Goal: Find specific page/section: Find specific page/section

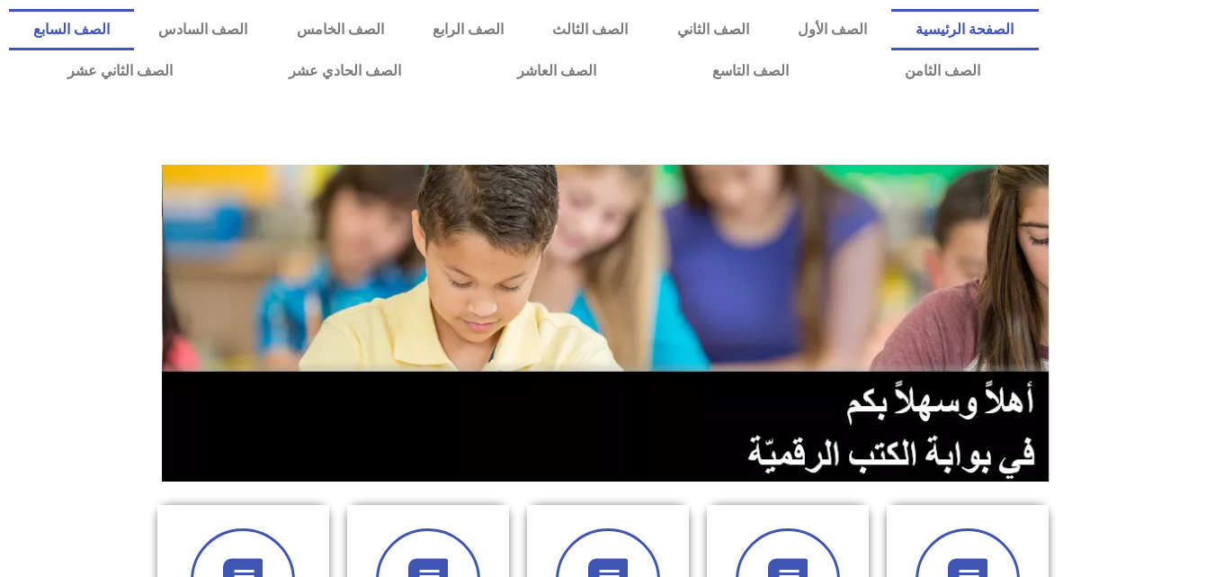
click at [134, 37] on link "الصف السابع" at bounding box center [71, 29] width 125 height 41
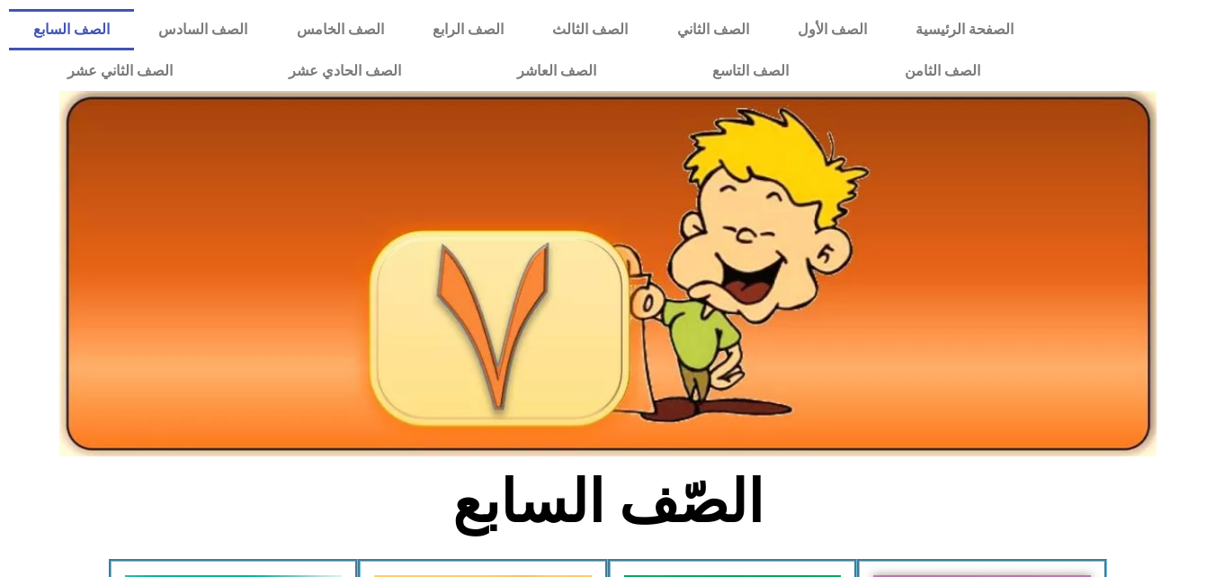
click at [293, 276] on img at bounding box center [607, 273] width 1097 height 365
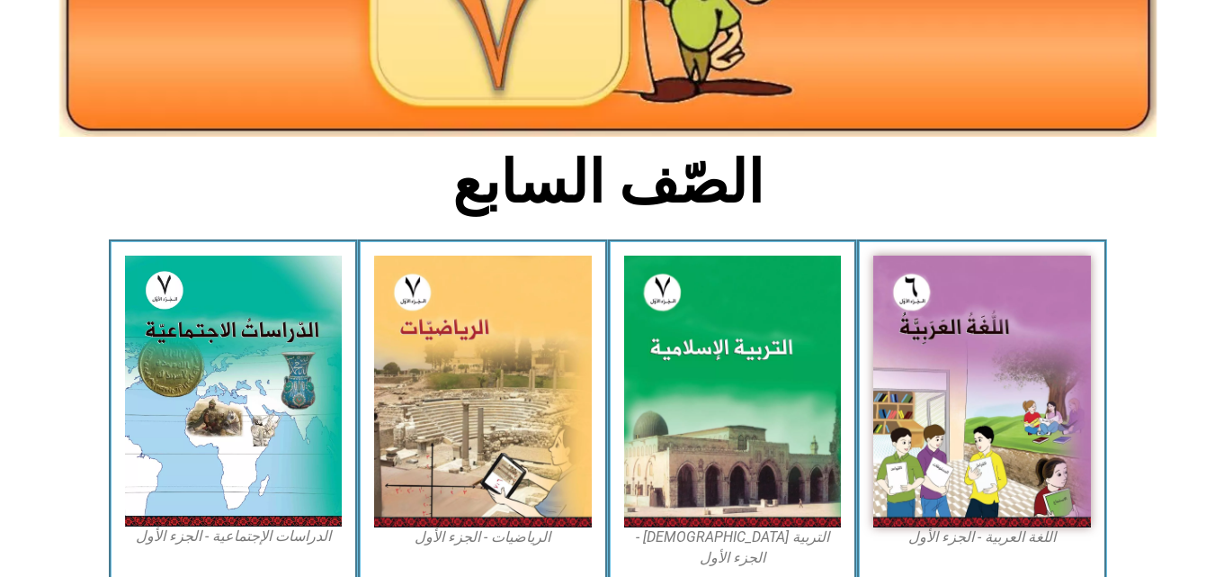
scroll to position [345, 0]
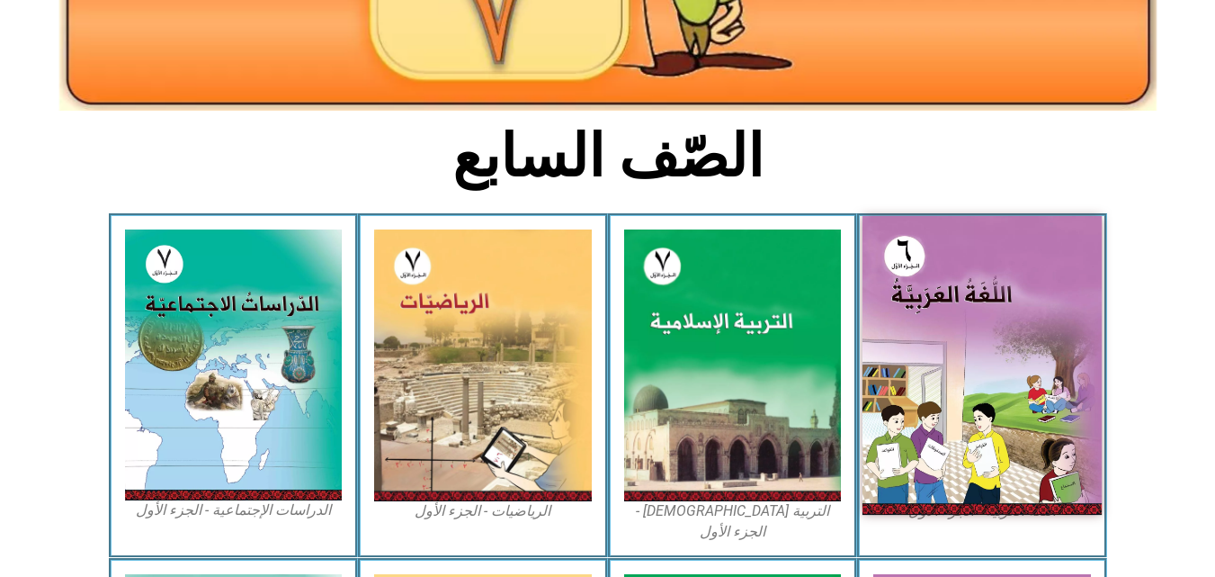
click at [964, 319] on img at bounding box center [982, 365] width 239 height 299
click at [995, 318] on img at bounding box center [982, 365] width 239 height 299
drag, startPoint x: 995, startPoint y: 318, endPoint x: 1040, endPoint y: 335, distance: 48.1
click at [1040, 335] on img at bounding box center [982, 365] width 239 height 299
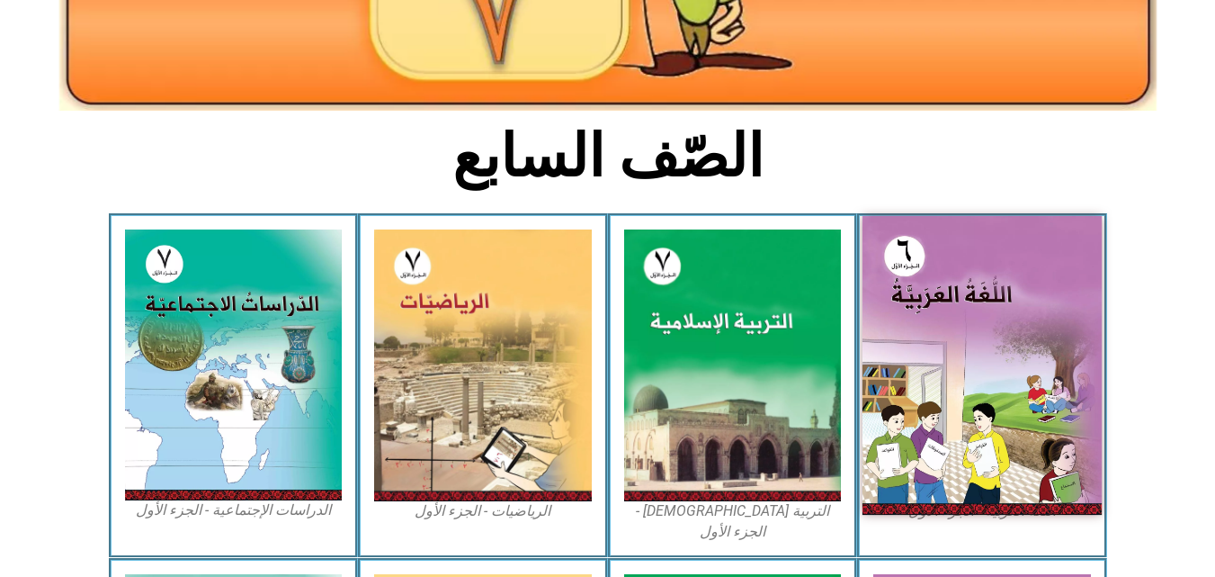
click at [1040, 335] on img at bounding box center [982, 365] width 239 height 299
click at [988, 344] on img at bounding box center [982, 365] width 239 height 299
click at [987, 344] on img at bounding box center [982, 365] width 239 height 299
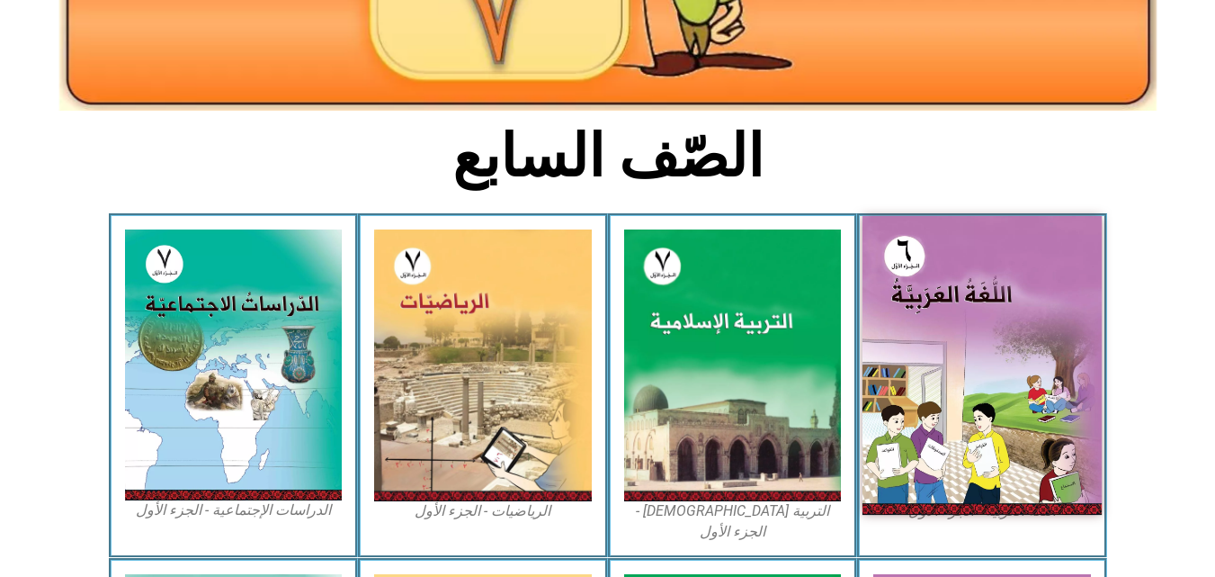
click at [987, 344] on img at bounding box center [982, 365] width 239 height 299
click at [987, 343] on img at bounding box center [982, 365] width 239 height 299
click at [948, 375] on img at bounding box center [982, 365] width 239 height 299
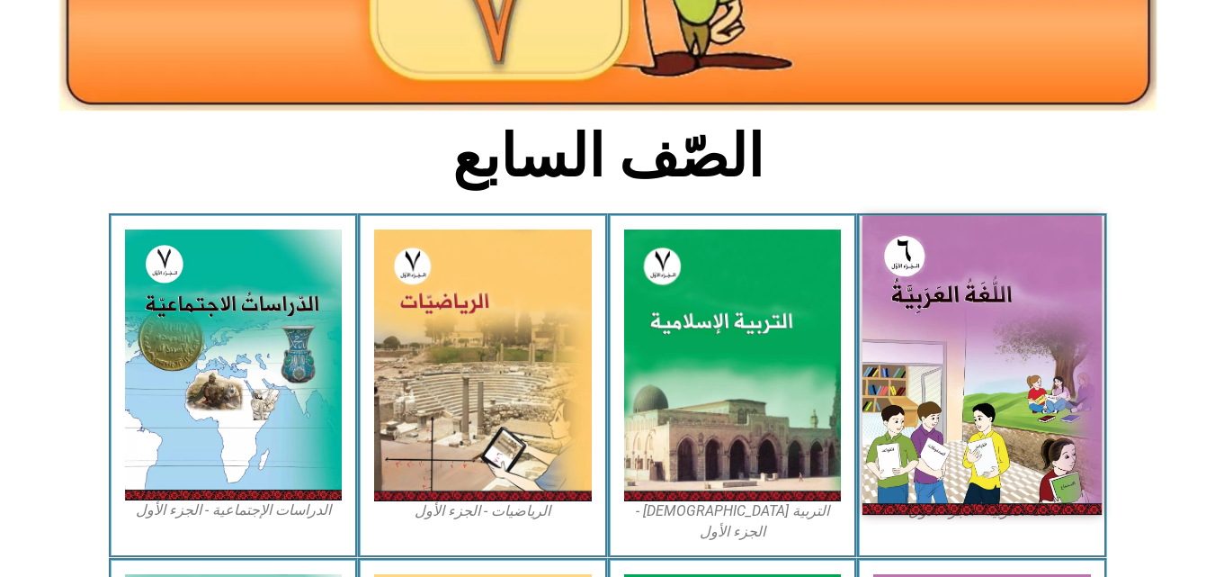
click at [948, 375] on img at bounding box center [982, 365] width 239 height 299
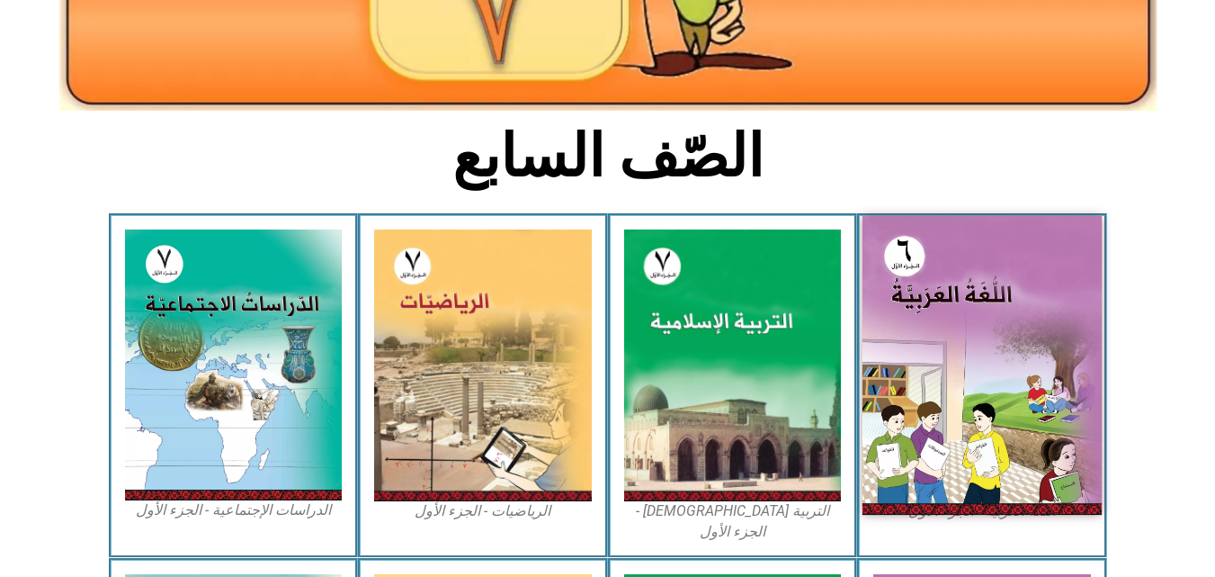
click at [948, 375] on img at bounding box center [982, 365] width 239 height 299
click at [955, 390] on img at bounding box center [982, 365] width 239 height 299
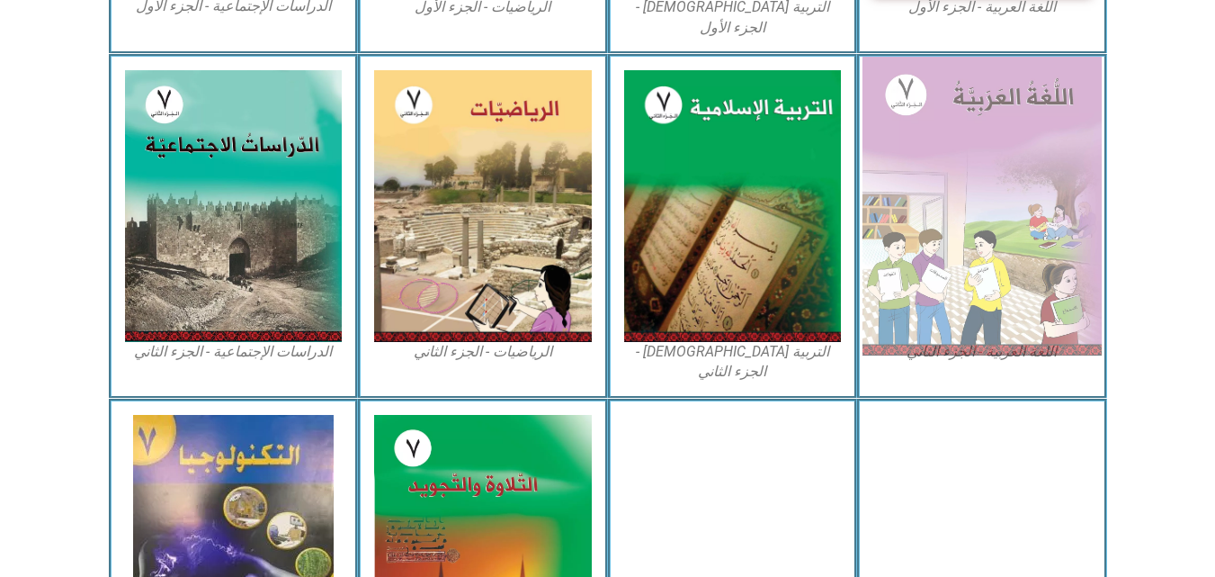
click at [947, 243] on img at bounding box center [982, 206] width 239 height 299
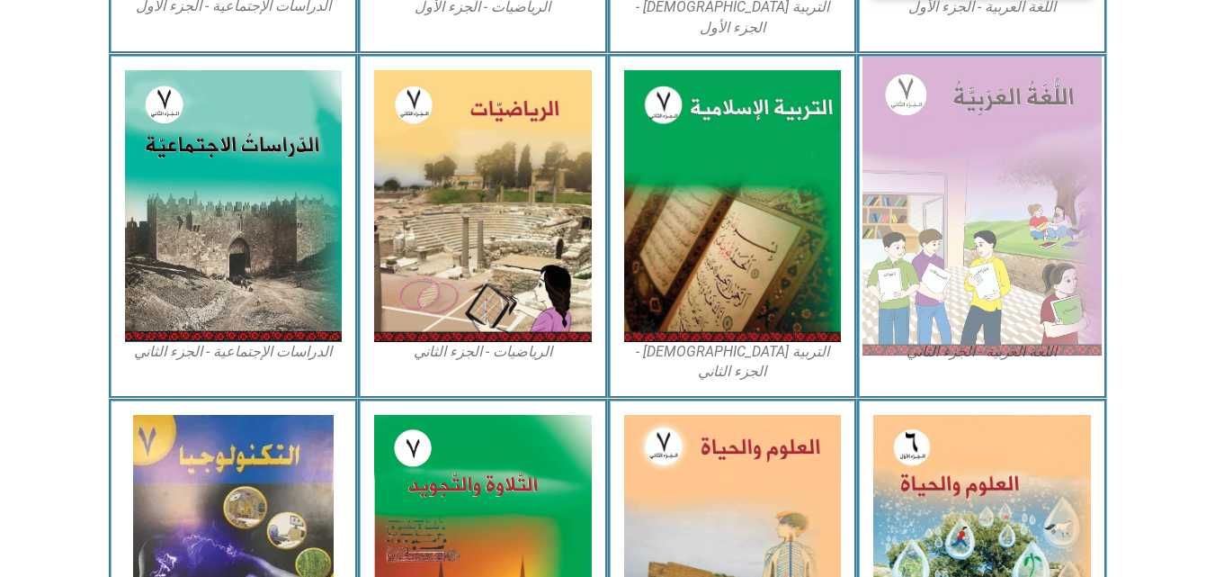
click at [947, 243] on img at bounding box center [982, 206] width 239 height 299
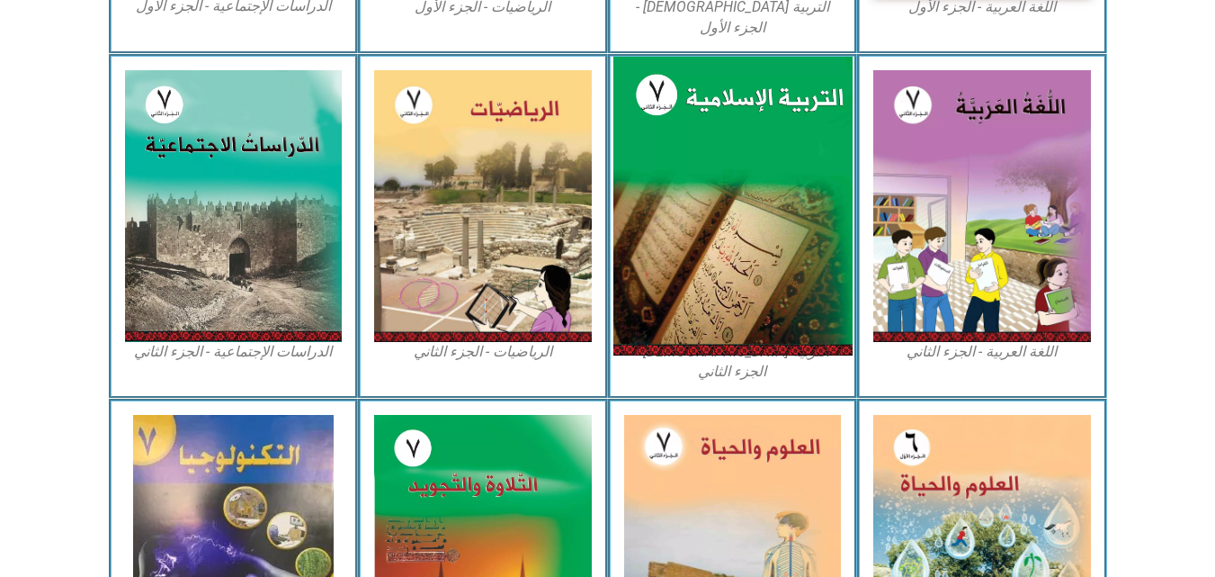
click at [721, 238] on img at bounding box center [732, 206] width 239 height 299
click at [720, 238] on img at bounding box center [732, 206] width 239 height 299
click at [715, 237] on img at bounding box center [732, 206] width 239 height 299
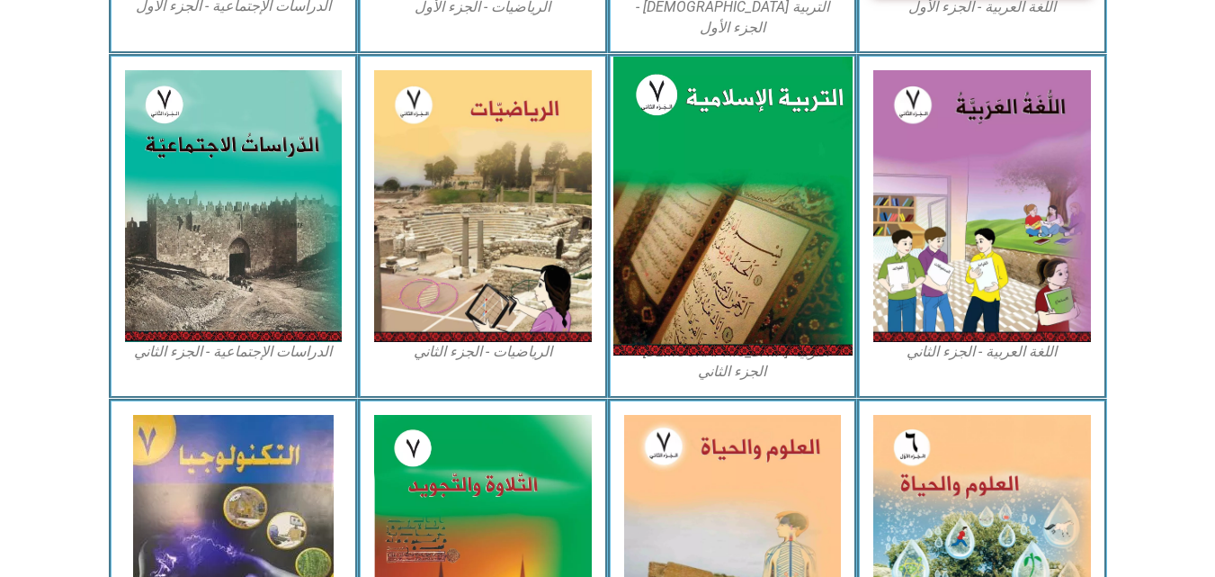
click at [715, 237] on img at bounding box center [732, 206] width 239 height 299
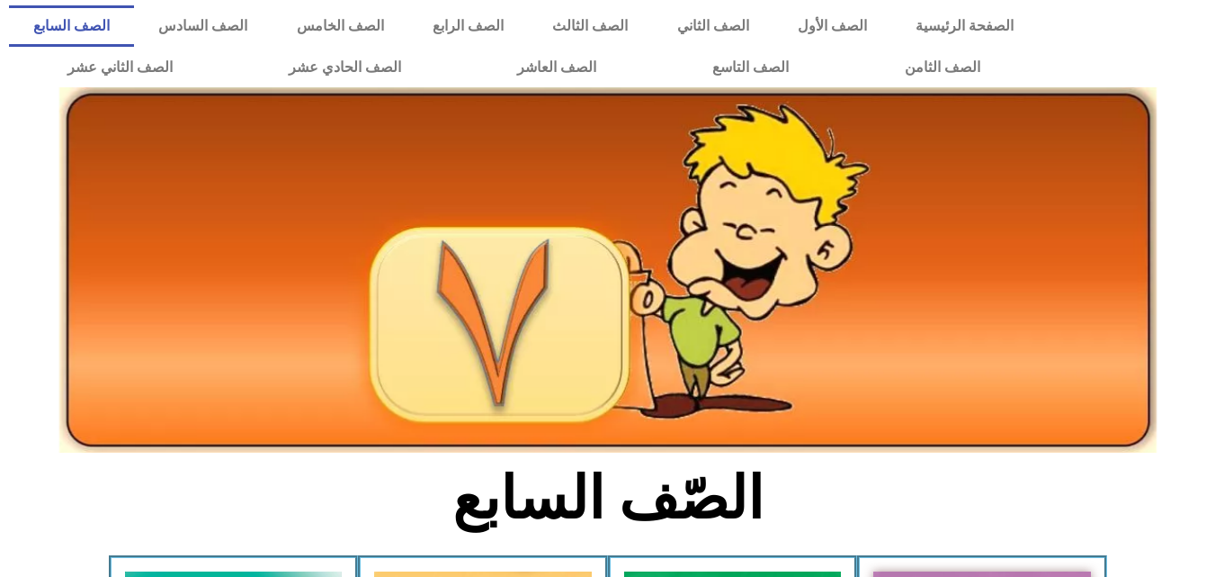
scroll to position [0, 0]
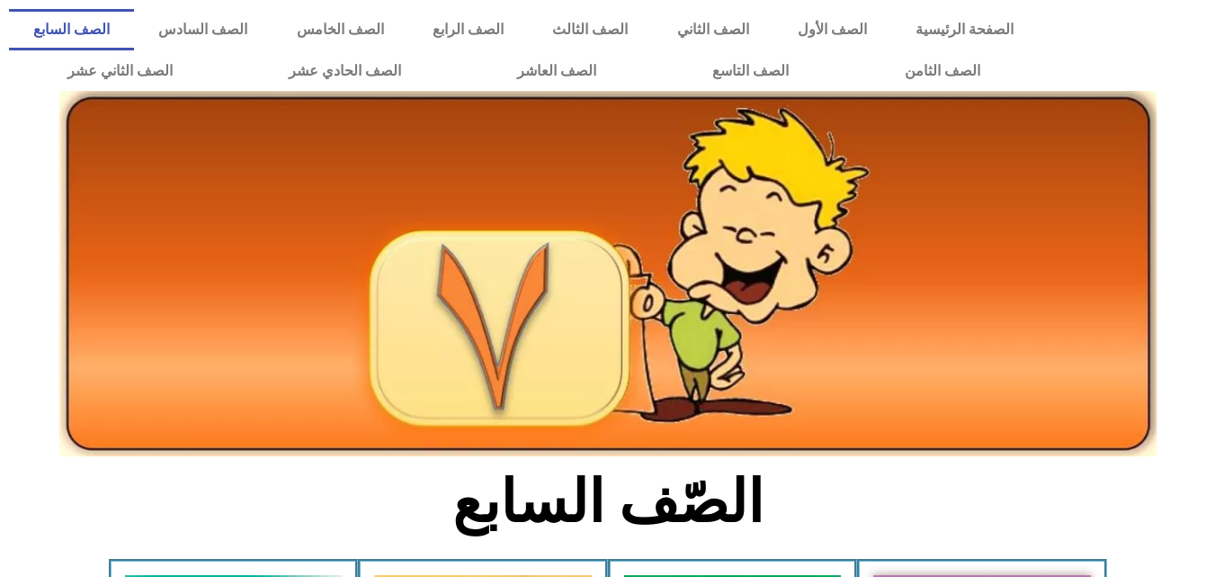
click at [134, 22] on link "الصف السابع" at bounding box center [71, 29] width 125 height 41
click at [510, 329] on img at bounding box center [607, 273] width 1097 height 365
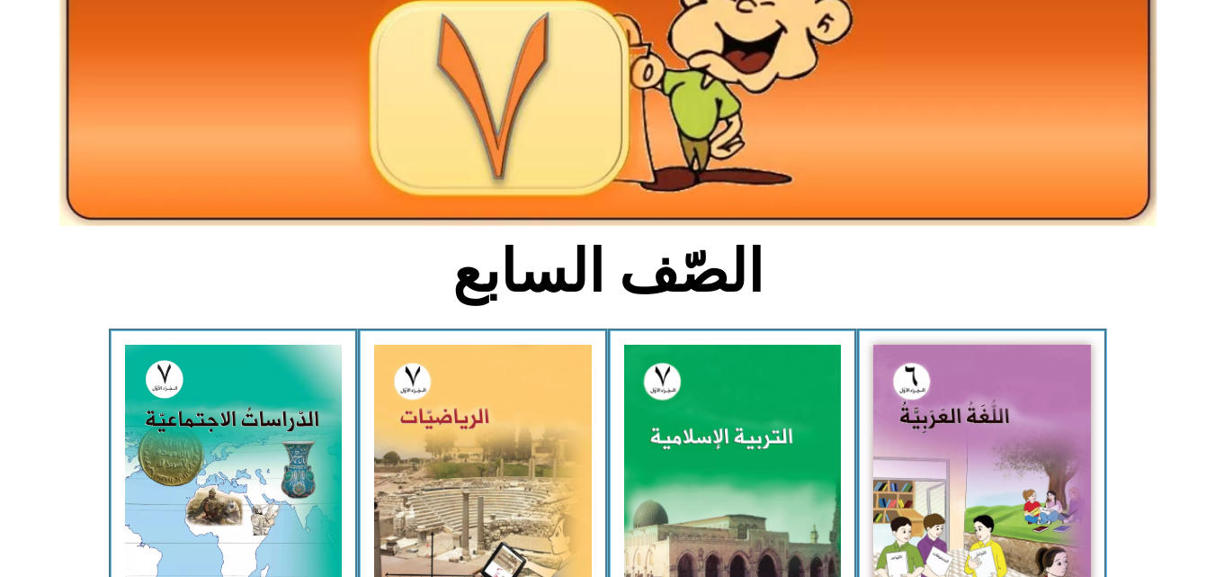
scroll to position [396, 0]
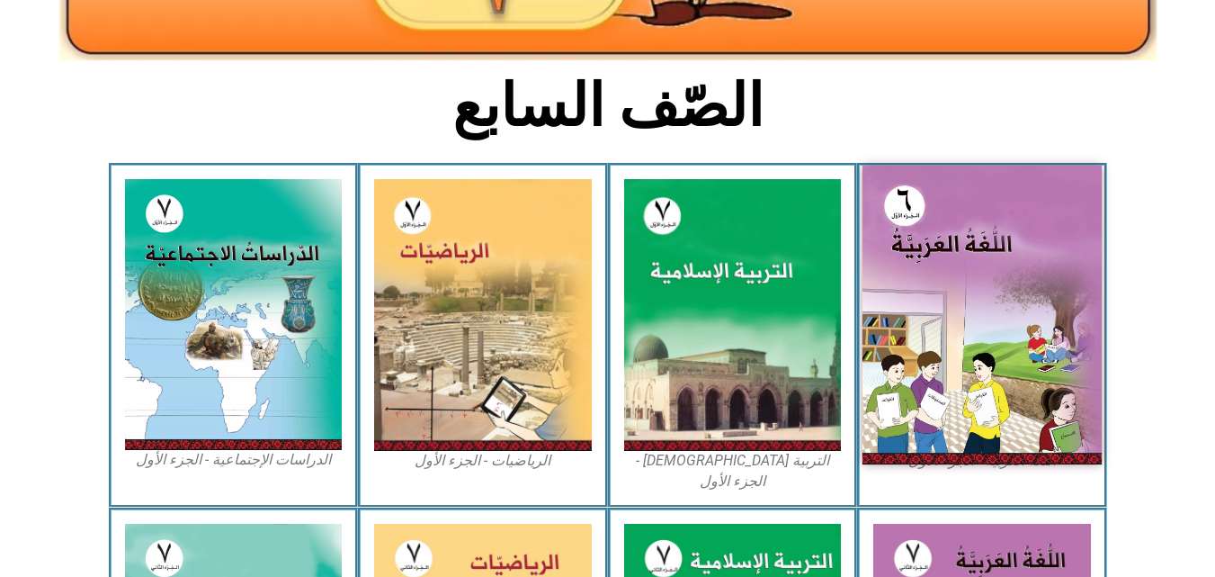
click at [971, 245] on img at bounding box center [982, 314] width 239 height 299
click at [970, 245] on img at bounding box center [982, 314] width 239 height 299
click at [969, 250] on img at bounding box center [982, 314] width 239 height 299
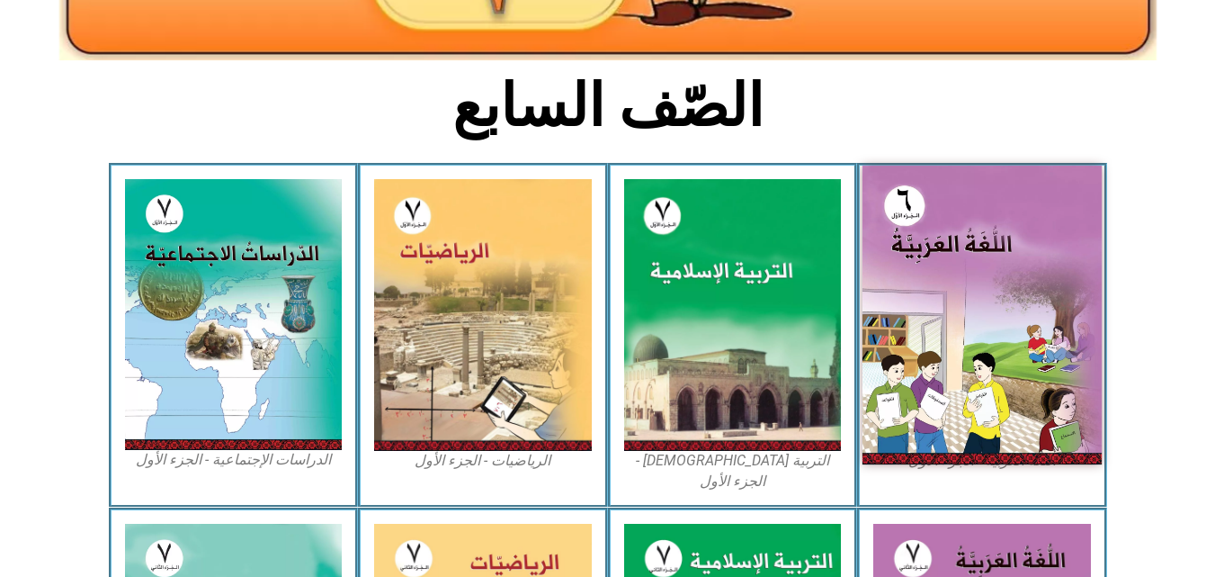
click at [969, 250] on img at bounding box center [982, 314] width 239 height 299
click at [969, 249] on img at bounding box center [982, 314] width 239 height 299
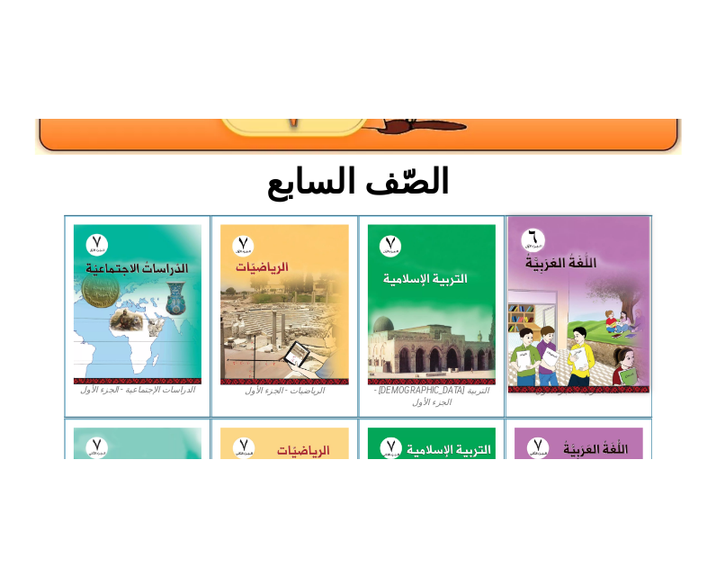
scroll to position [353, 0]
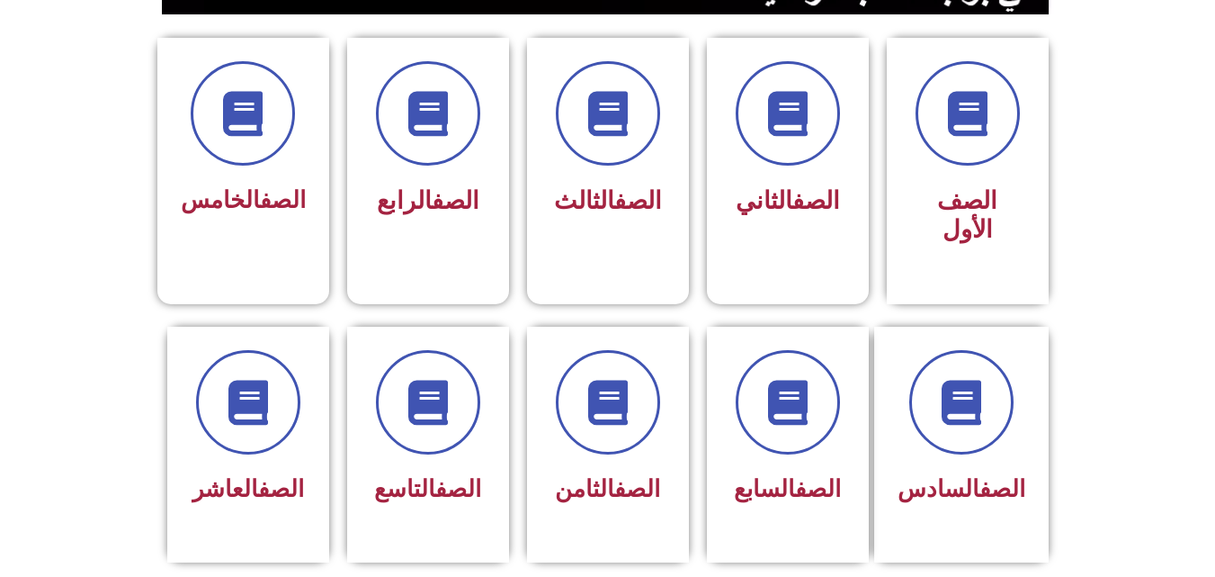
scroll to position [468, 0]
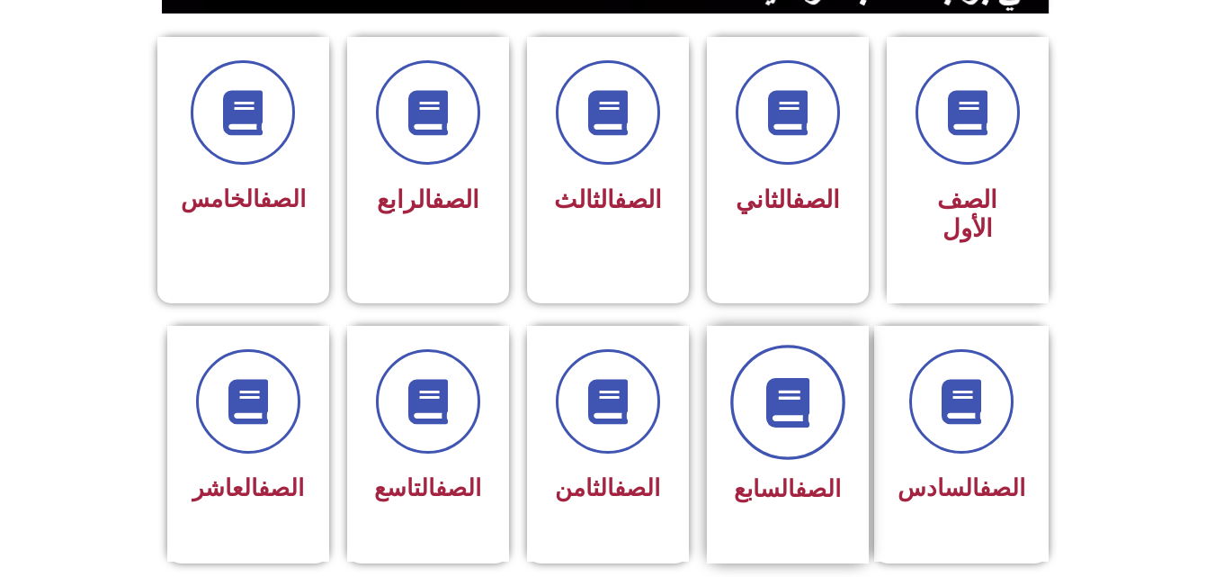
click at [796, 380] on icon at bounding box center [787, 401] width 49 height 49
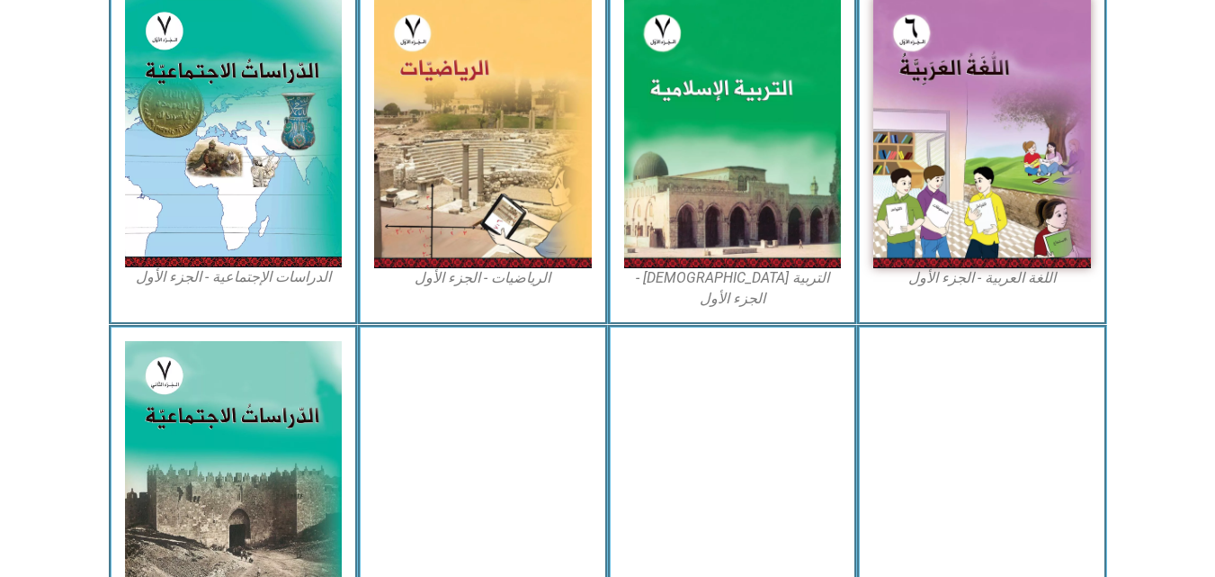
scroll to position [576, 0]
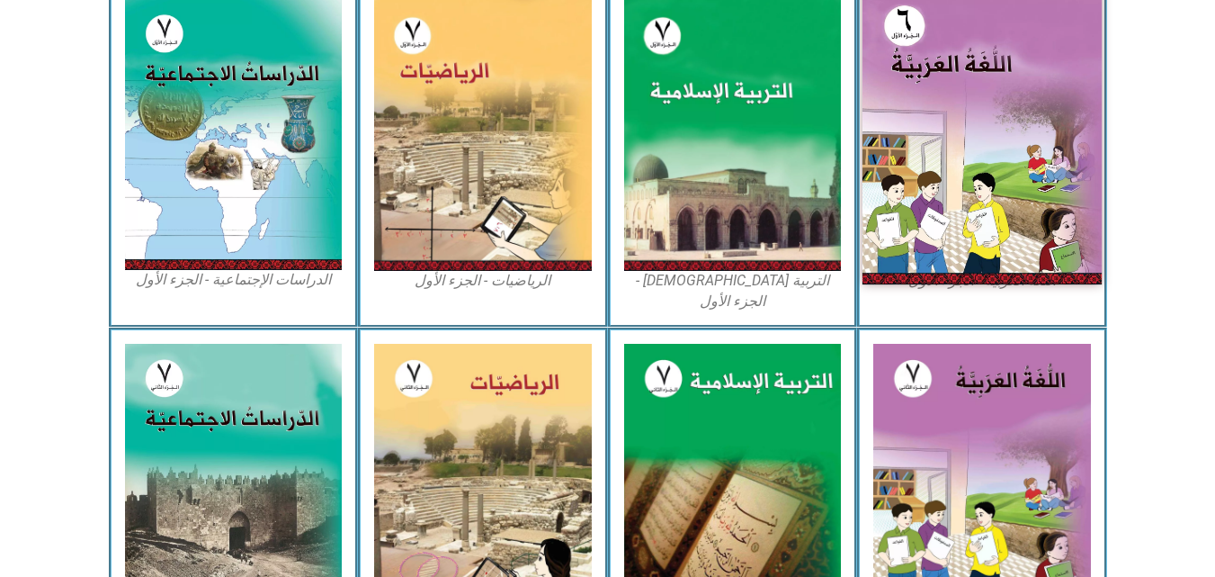
click at [1069, 120] on img at bounding box center [982, 135] width 239 height 299
drag, startPoint x: 1067, startPoint y: 118, endPoint x: 1009, endPoint y: 179, distance: 84.0
click at [1009, 179] on img at bounding box center [982, 135] width 239 height 299
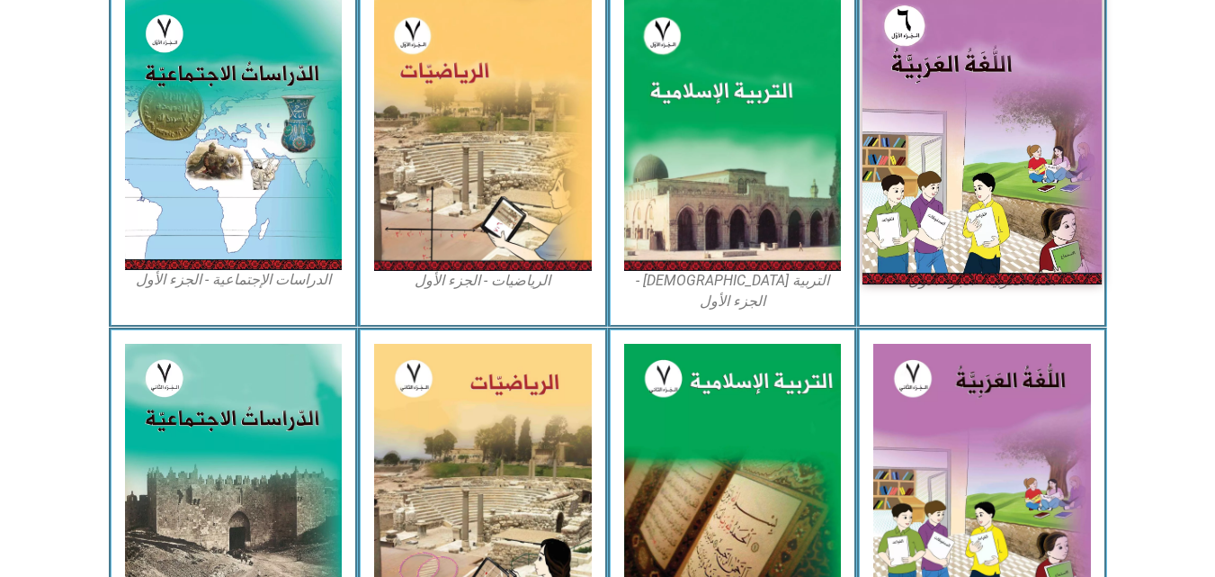
click at [1009, 179] on img at bounding box center [982, 135] width 239 height 299
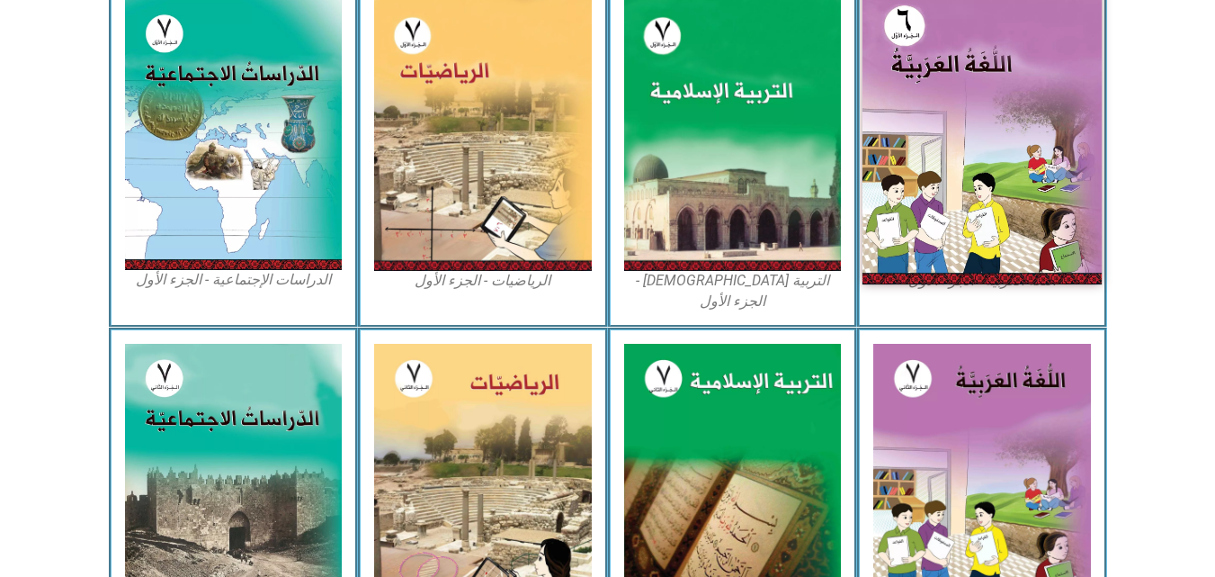
click at [1009, 179] on img at bounding box center [982, 135] width 239 height 299
click at [1019, 169] on img at bounding box center [982, 135] width 239 height 299
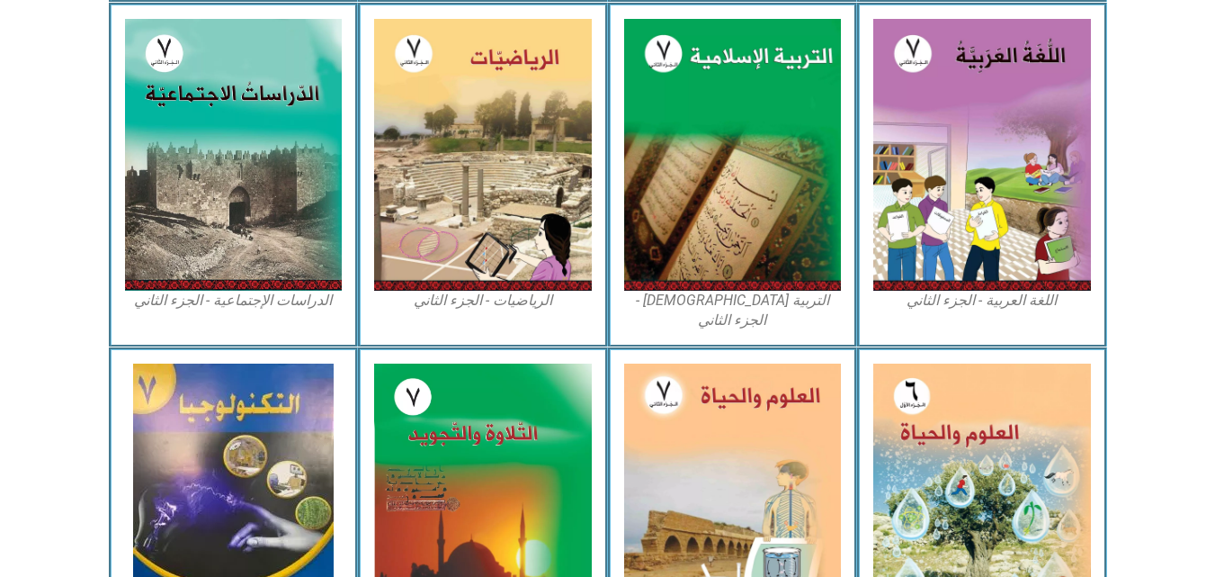
scroll to position [957, 0]
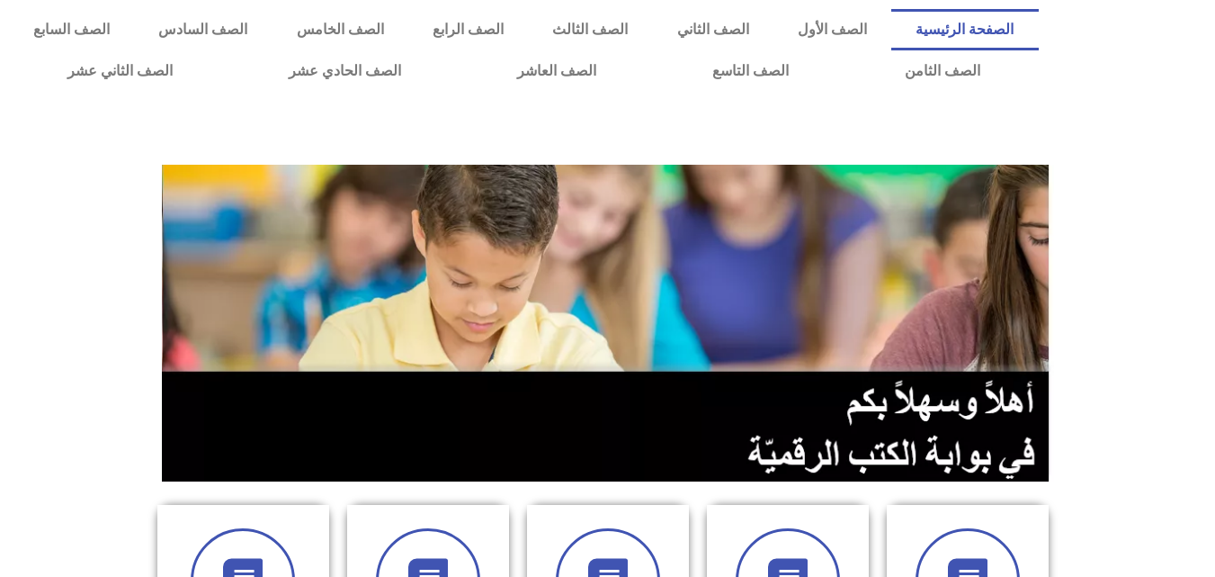
click at [527, 422] on img at bounding box center [608, 323] width 892 height 317
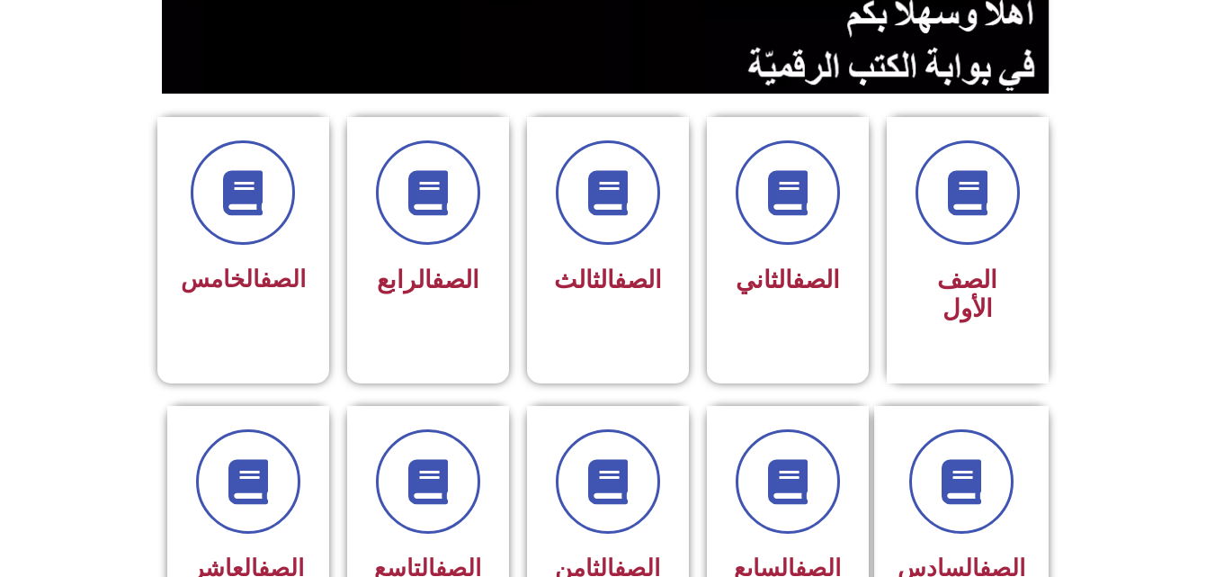
scroll to position [353, 0]
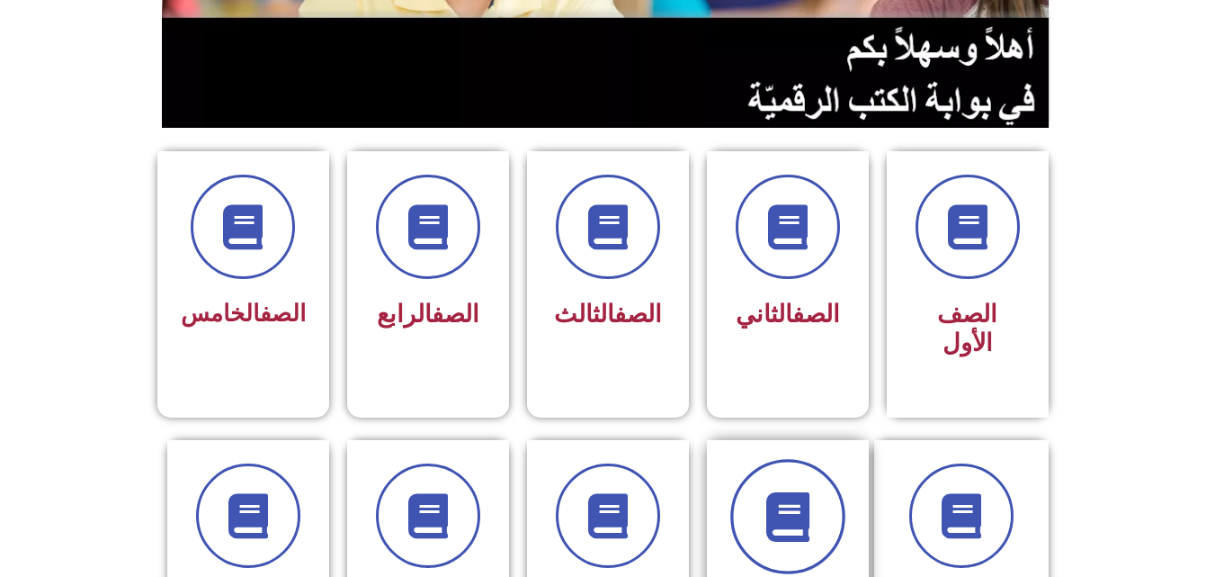
click at [830, 479] on span at bounding box center [787, 516] width 115 height 115
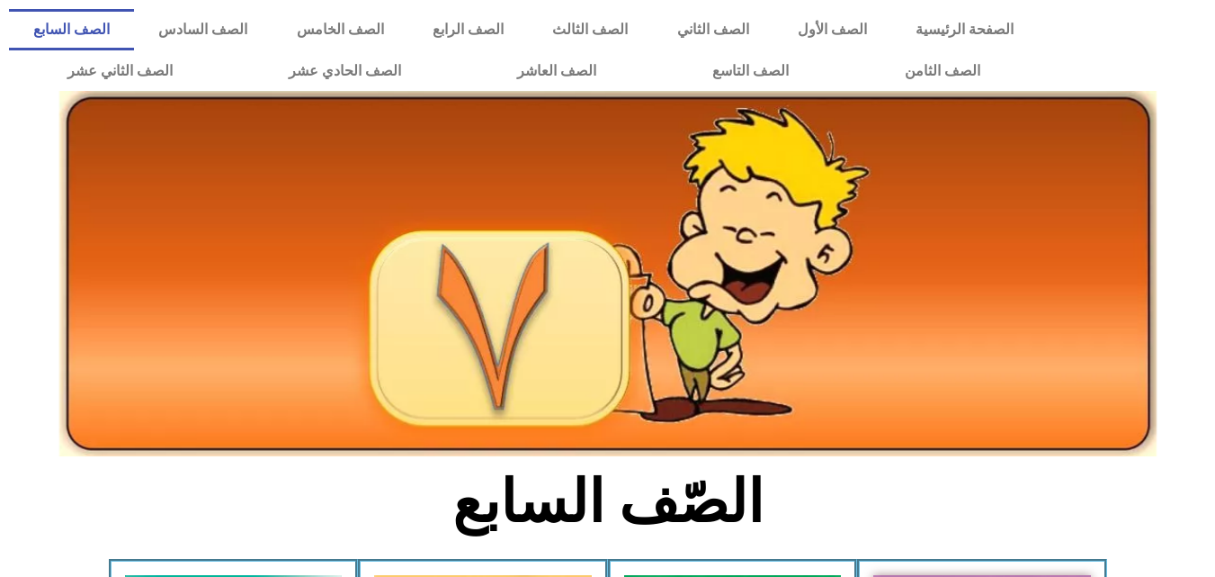
click at [134, 25] on link "الصف السابع" at bounding box center [71, 29] width 125 height 41
click at [598, 372] on img at bounding box center [607, 273] width 1097 height 365
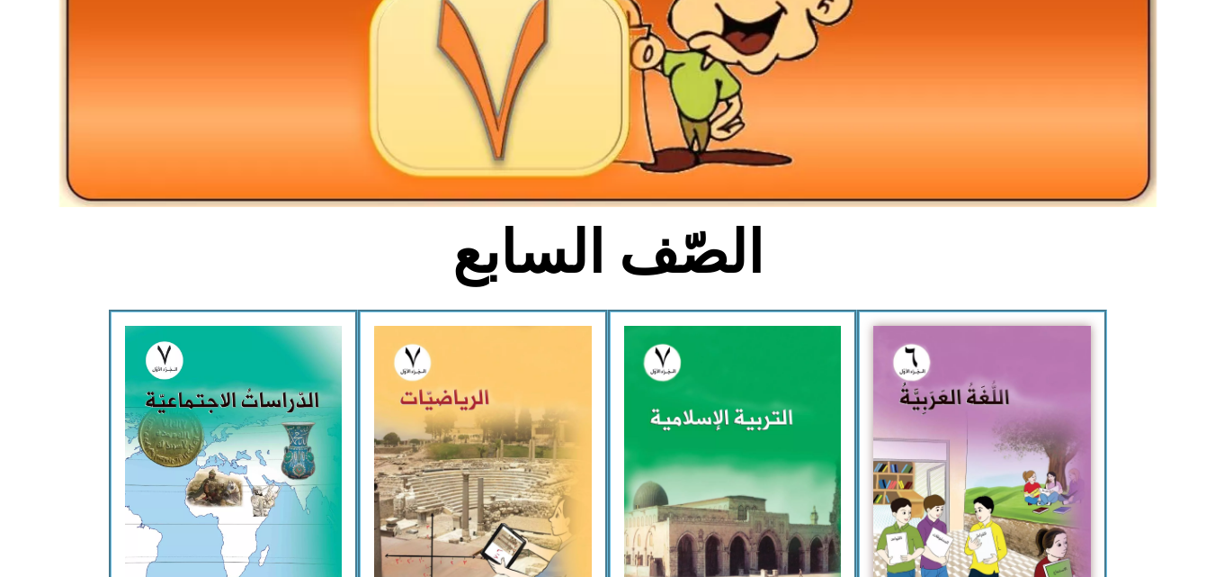
scroll to position [324, 0]
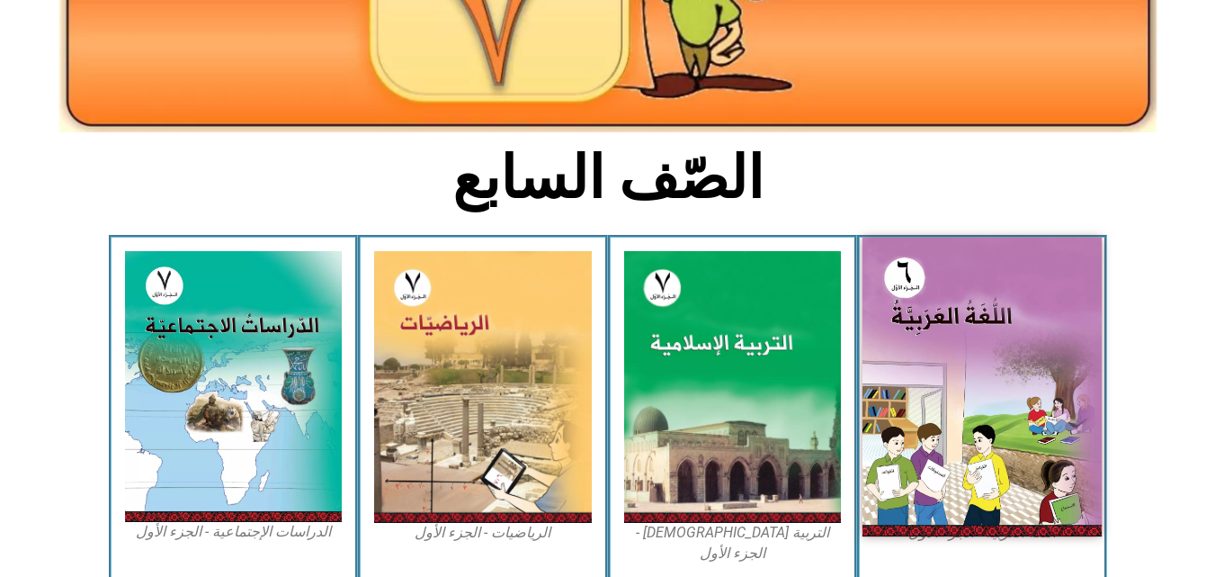
click at [917, 338] on img at bounding box center [982, 386] width 239 height 299
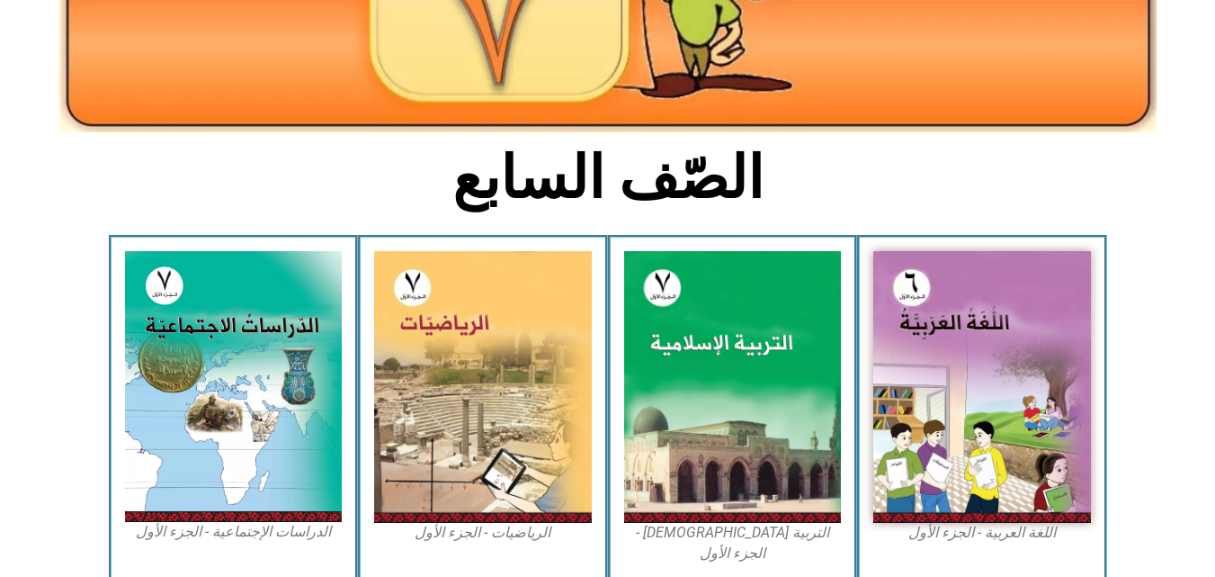
click at [759, 539] on figcaption "التربية [DEMOGRAPHIC_DATA] - الجزء الأول" at bounding box center [733, 543] width 218 height 40
click at [759, 538] on figcaption "التربية [DEMOGRAPHIC_DATA] - الجزء الأول" at bounding box center [733, 543] width 218 height 40
click at [756, 537] on figcaption "التربية [DEMOGRAPHIC_DATA] - الجزء الأول" at bounding box center [733, 543] width 218 height 40
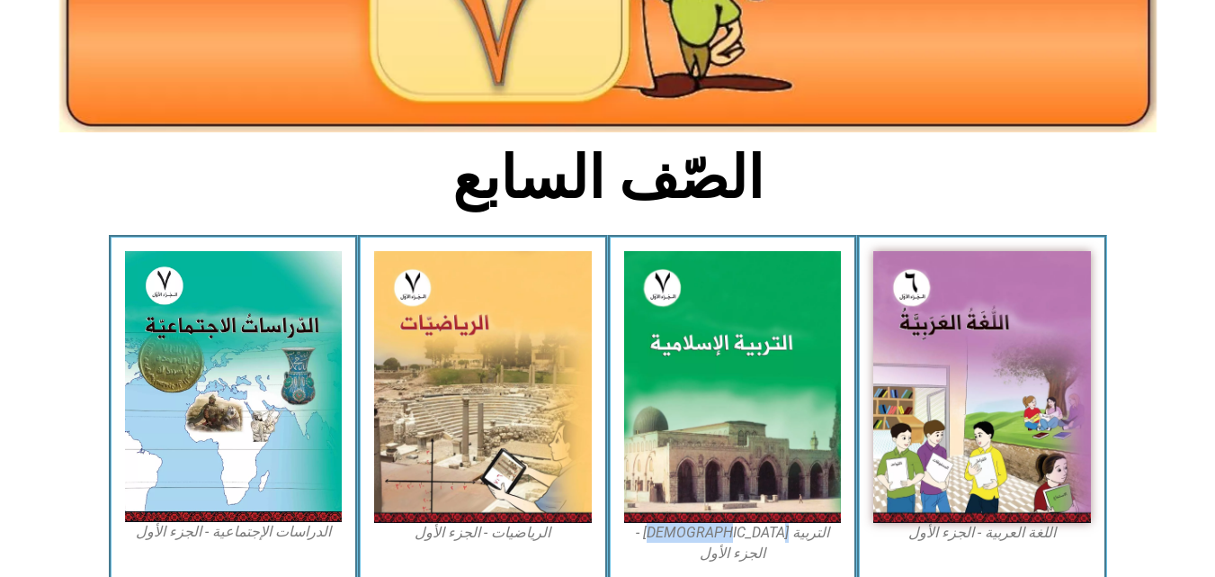
click at [754, 537] on figcaption "التربية [DEMOGRAPHIC_DATA] - الجزء الأول" at bounding box center [733, 543] width 218 height 40
click at [753, 537] on figcaption "التربية [DEMOGRAPHIC_DATA] - الجزء الأول" at bounding box center [733, 543] width 218 height 40
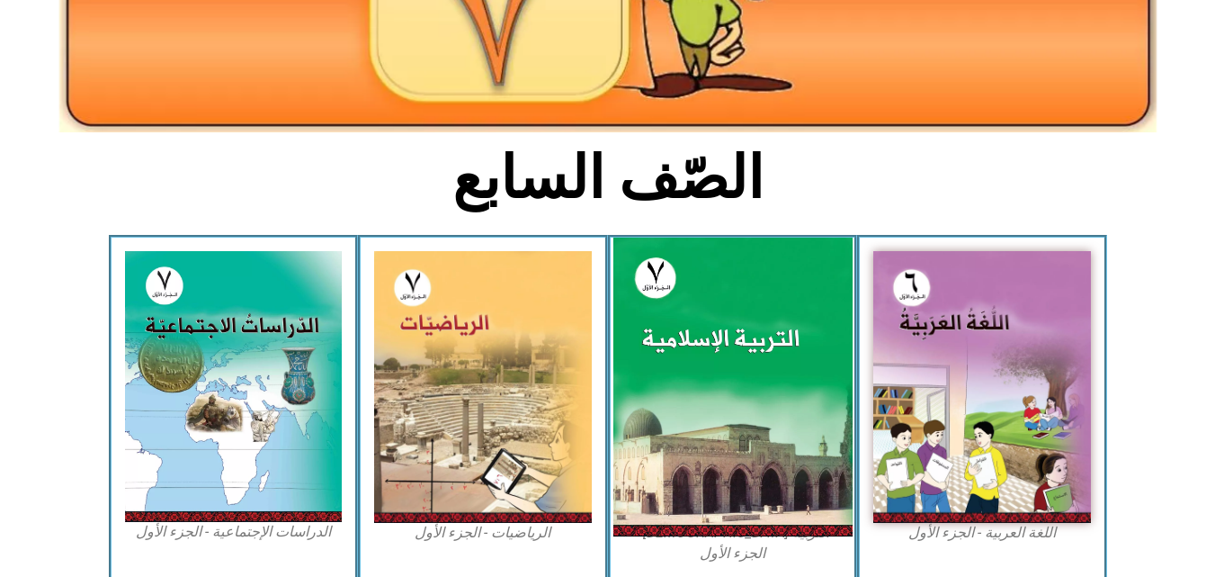
click at [725, 426] on img at bounding box center [732, 386] width 239 height 299
click at [724, 426] on img at bounding box center [732, 386] width 239 height 299
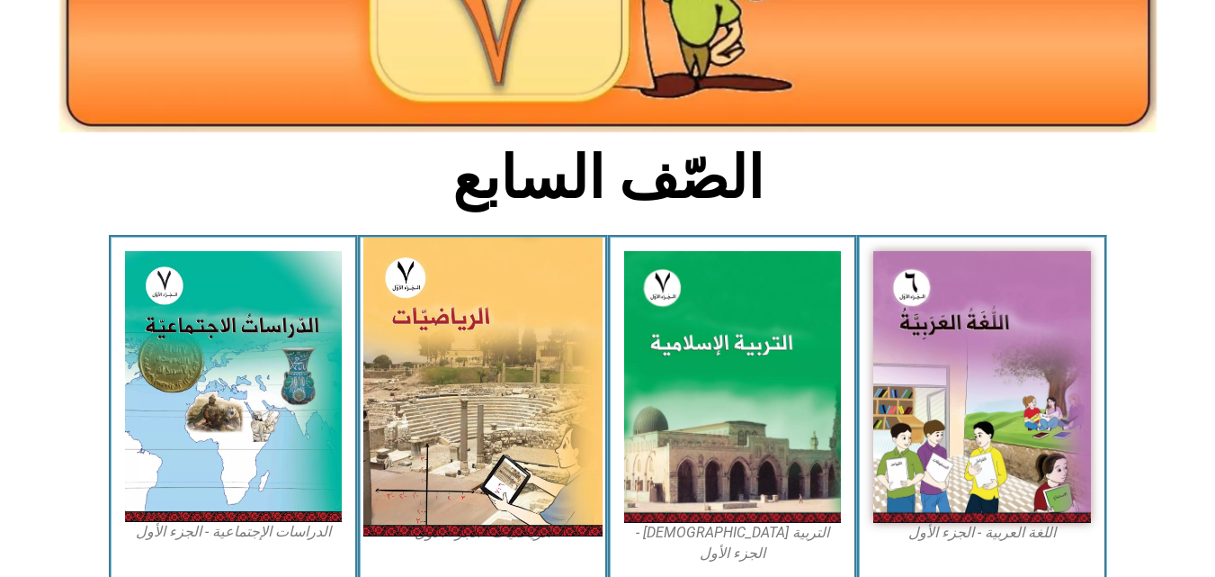
click at [439, 381] on img at bounding box center [482, 386] width 239 height 299
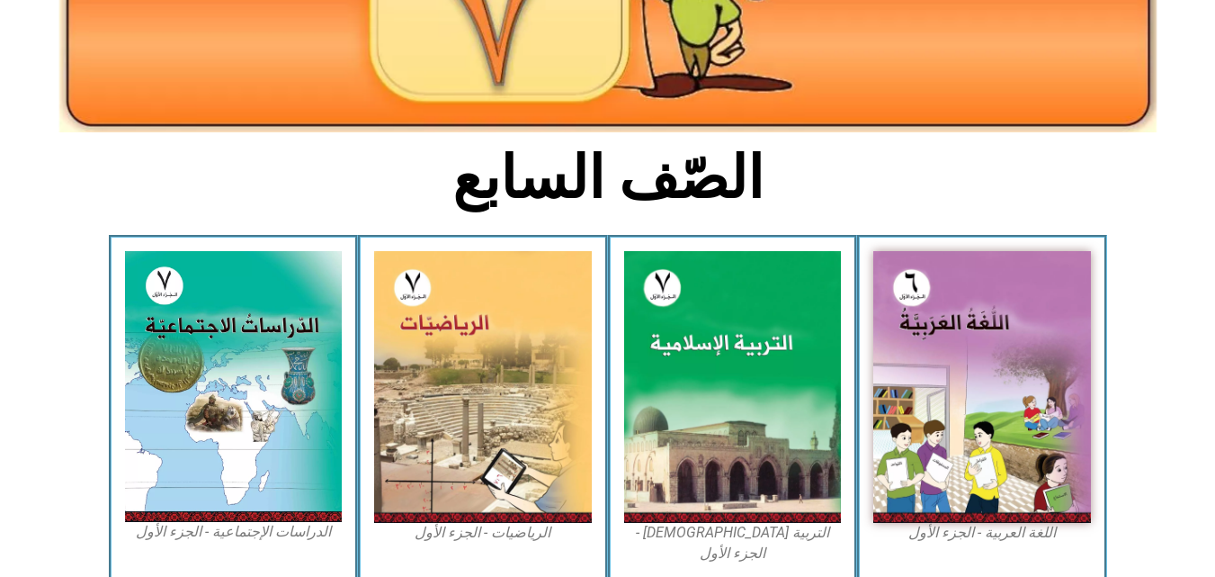
drag, startPoint x: 439, startPoint y: 381, endPoint x: 568, endPoint y: -56, distance: 455.7
click at [568, 0] on html "الصفحة الرئيسية الصف الأول الصف الثاني الصف الثالث الصف الرابع الصف الخامس الصف…" at bounding box center [607, 499] width 1215 height 1646
